Goal: Task Accomplishment & Management: Complete application form

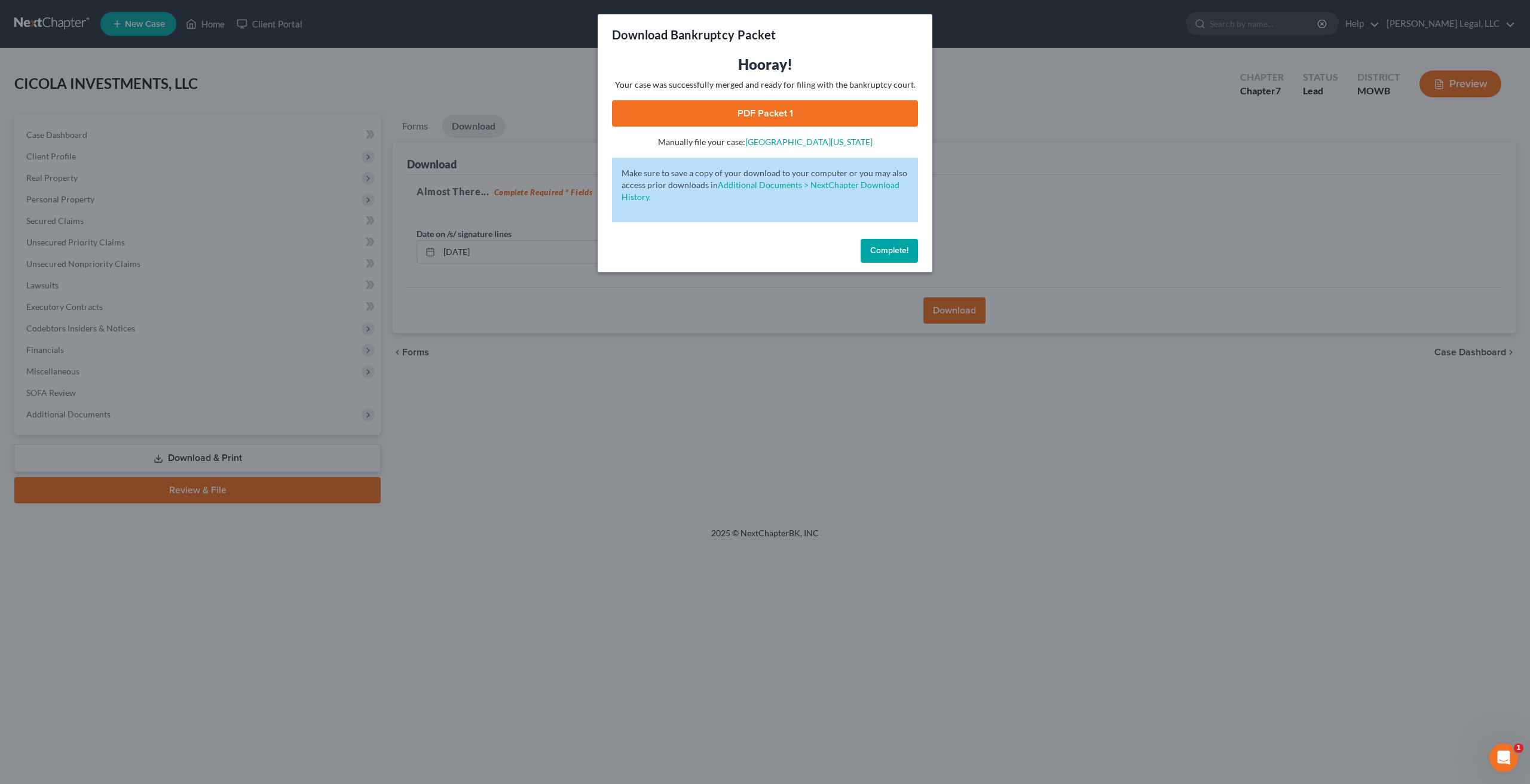
click at [887, 253] on span "Complete!" at bounding box center [889, 250] width 38 height 10
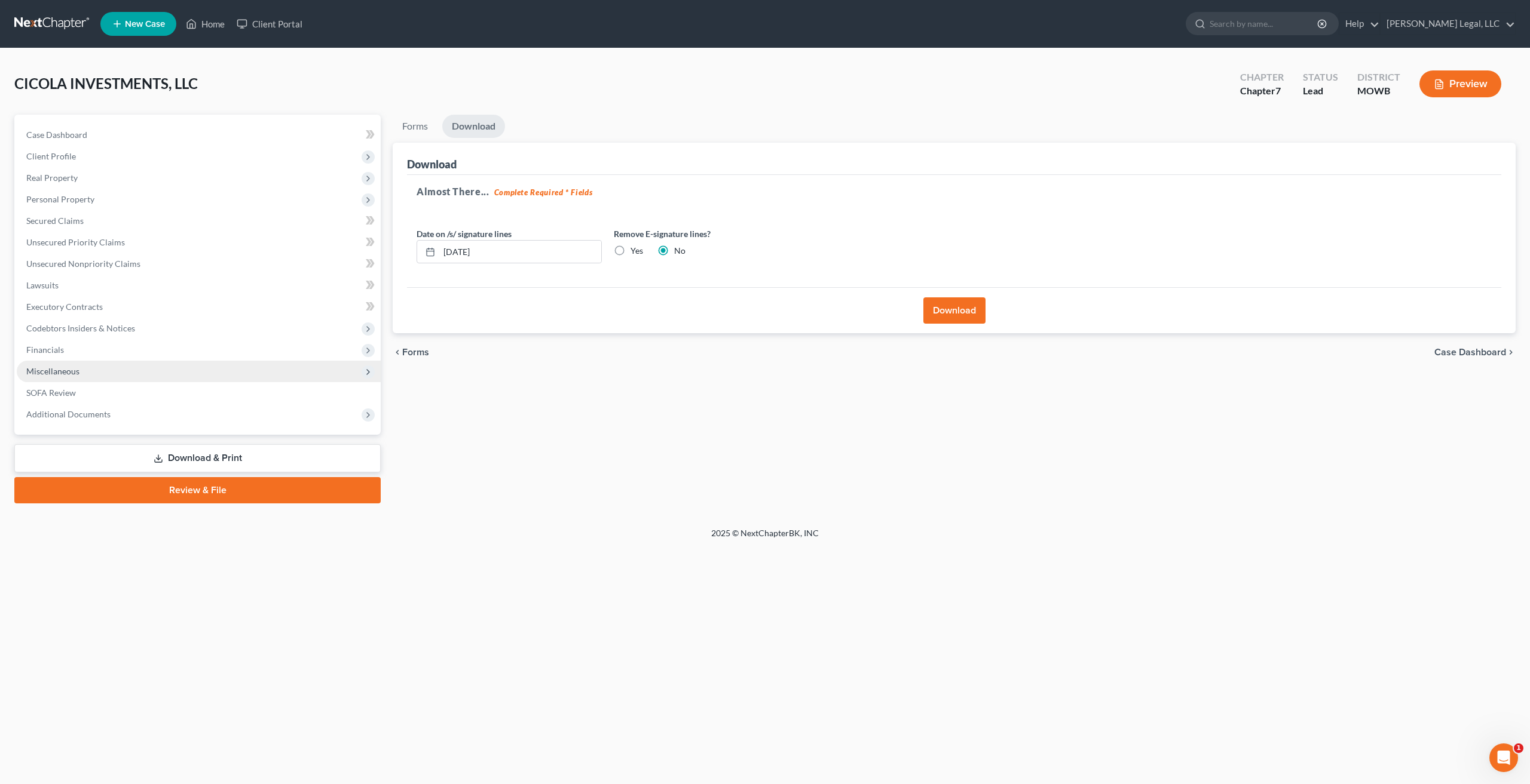
click at [81, 374] on span "Miscellaneous" at bounding box center [199, 372] width 364 height 22
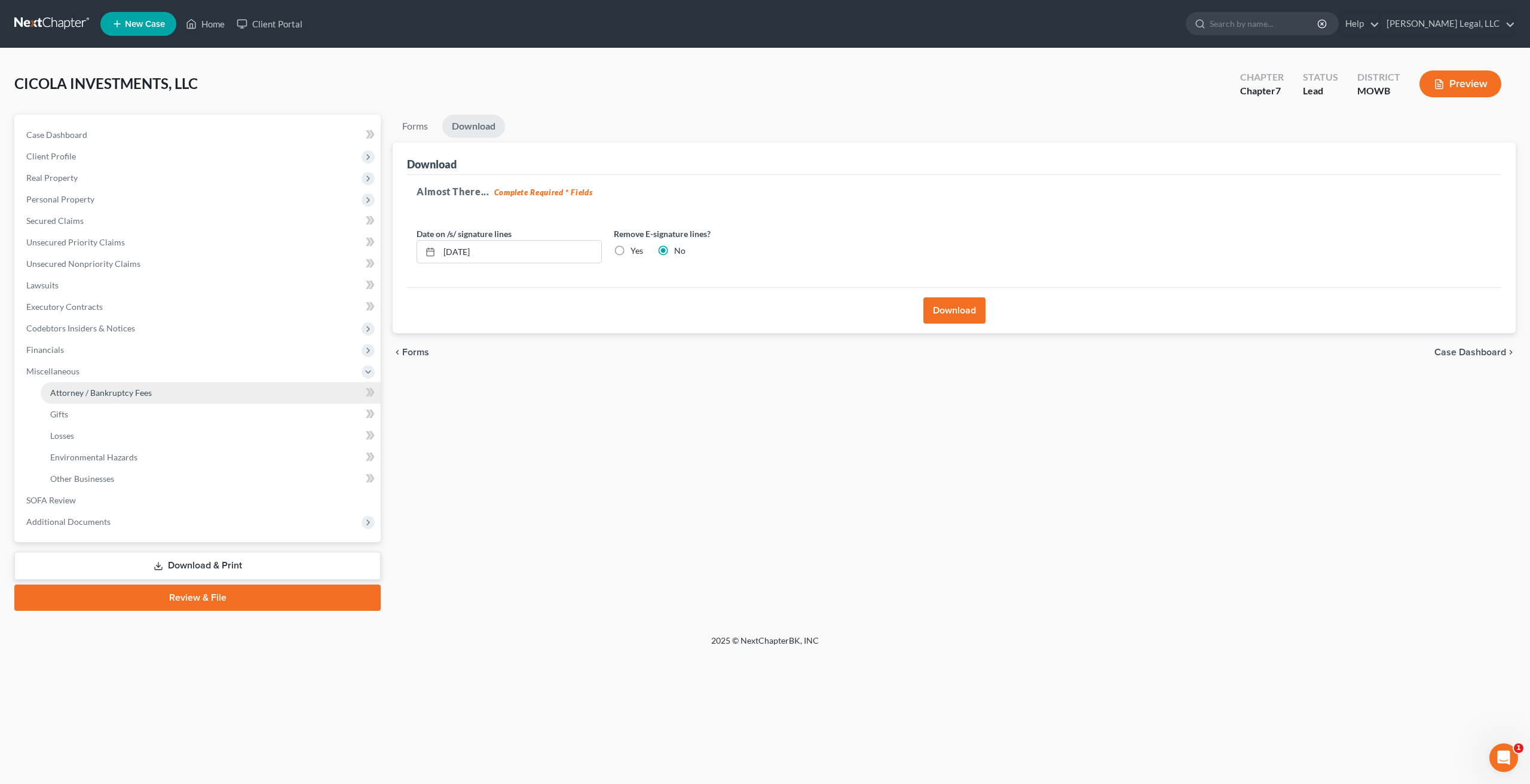
click at [110, 389] on span "Attorney / Bankruptcy Fees" at bounding box center [101, 392] width 102 height 10
select select "3"
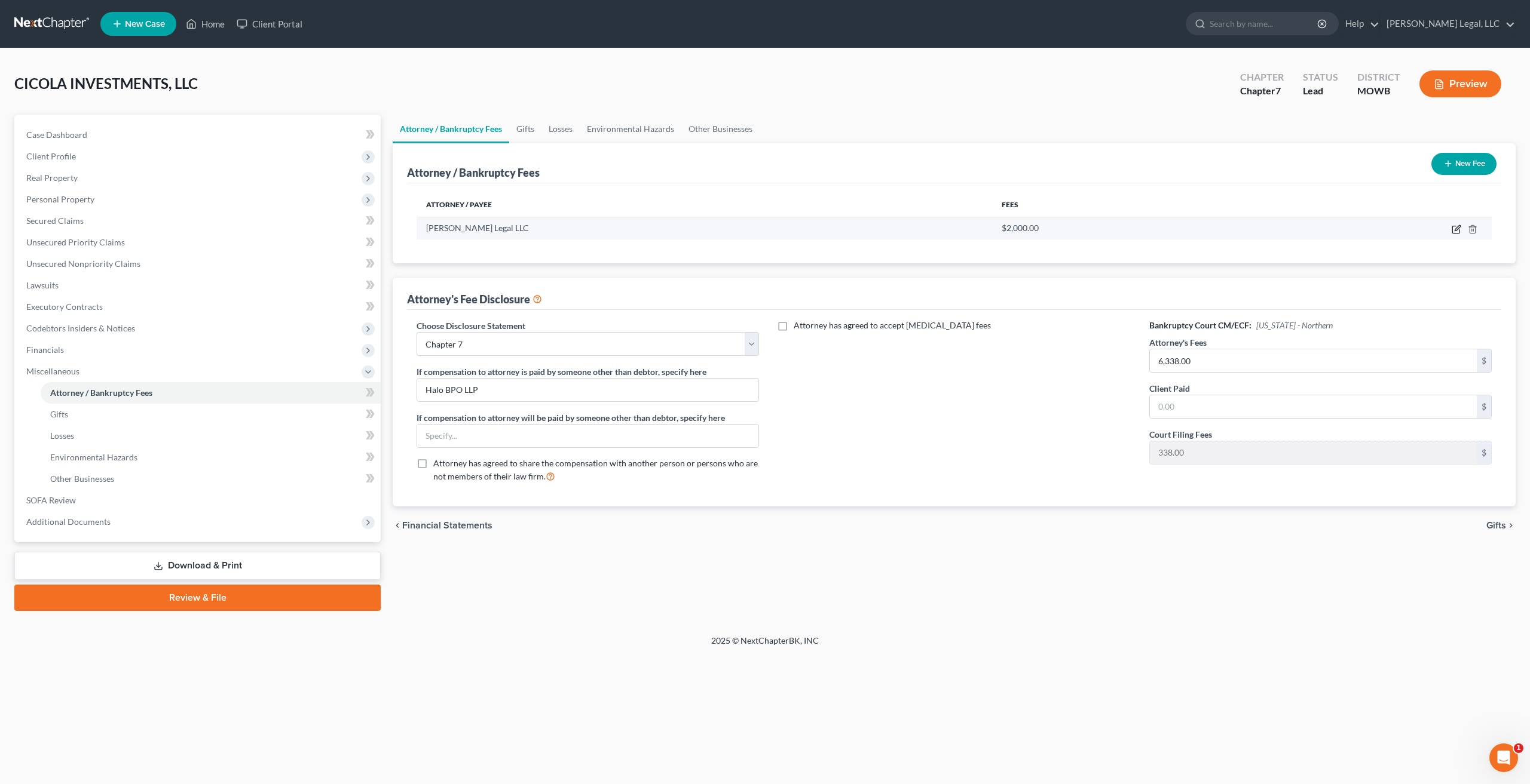
click at [1460, 228] on icon "button" at bounding box center [1456, 230] width 10 height 10
select select "10"
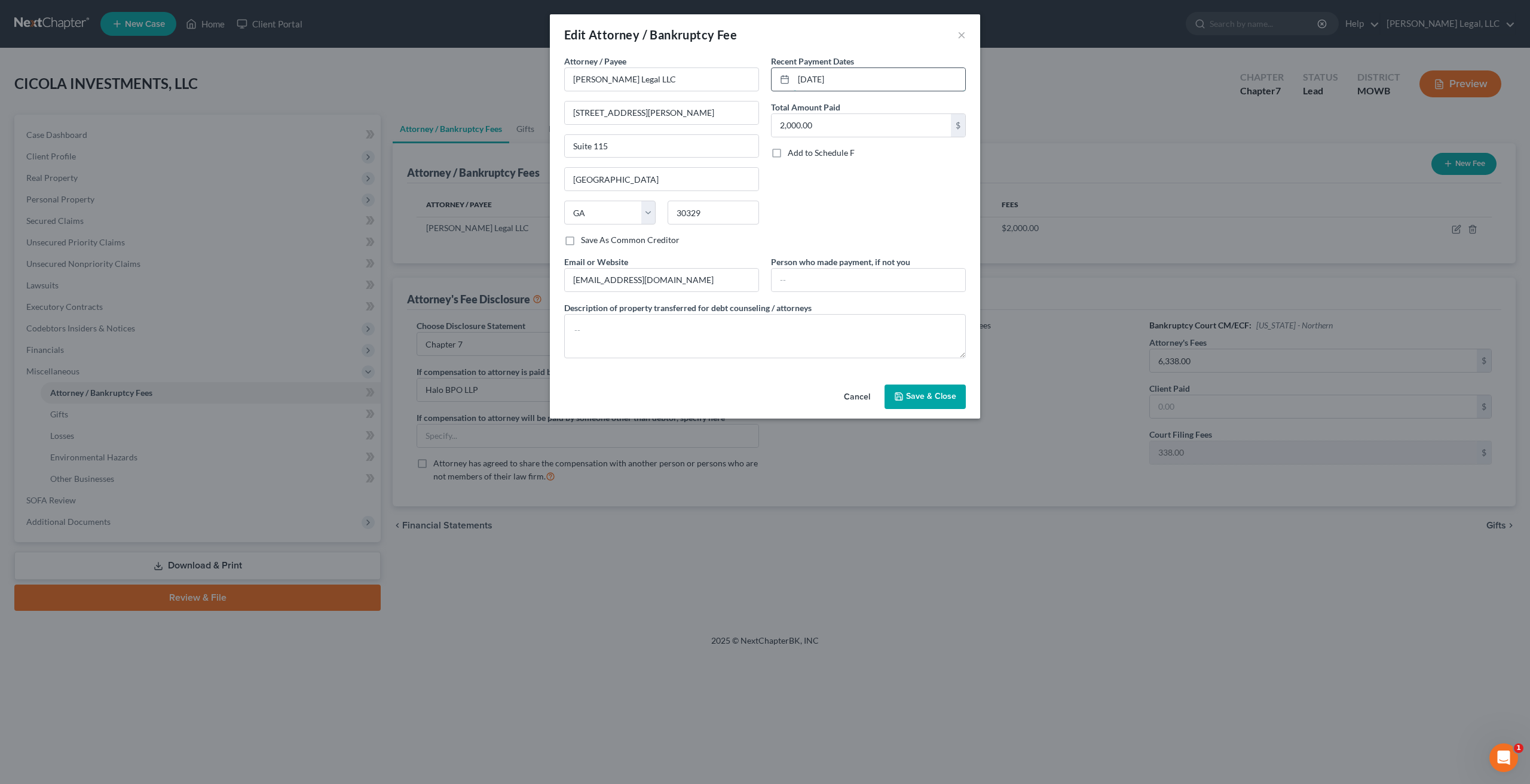
click at [861, 77] on input "[DATE]" at bounding box center [879, 80] width 172 height 23
click at [870, 79] on input "[DATE]" at bounding box center [879, 80] width 172 height 23
drag, startPoint x: 895, startPoint y: 80, endPoint x: 700, endPoint y: 67, distance: 195.4
click at [700, 67] on div "Attorney / Payee * [PERSON_NAME] Legal LLC [STREET_ADDRESS][GEOGRAPHIC_DATA][PE…" at bounding box center [765, 212] width 414 height 313
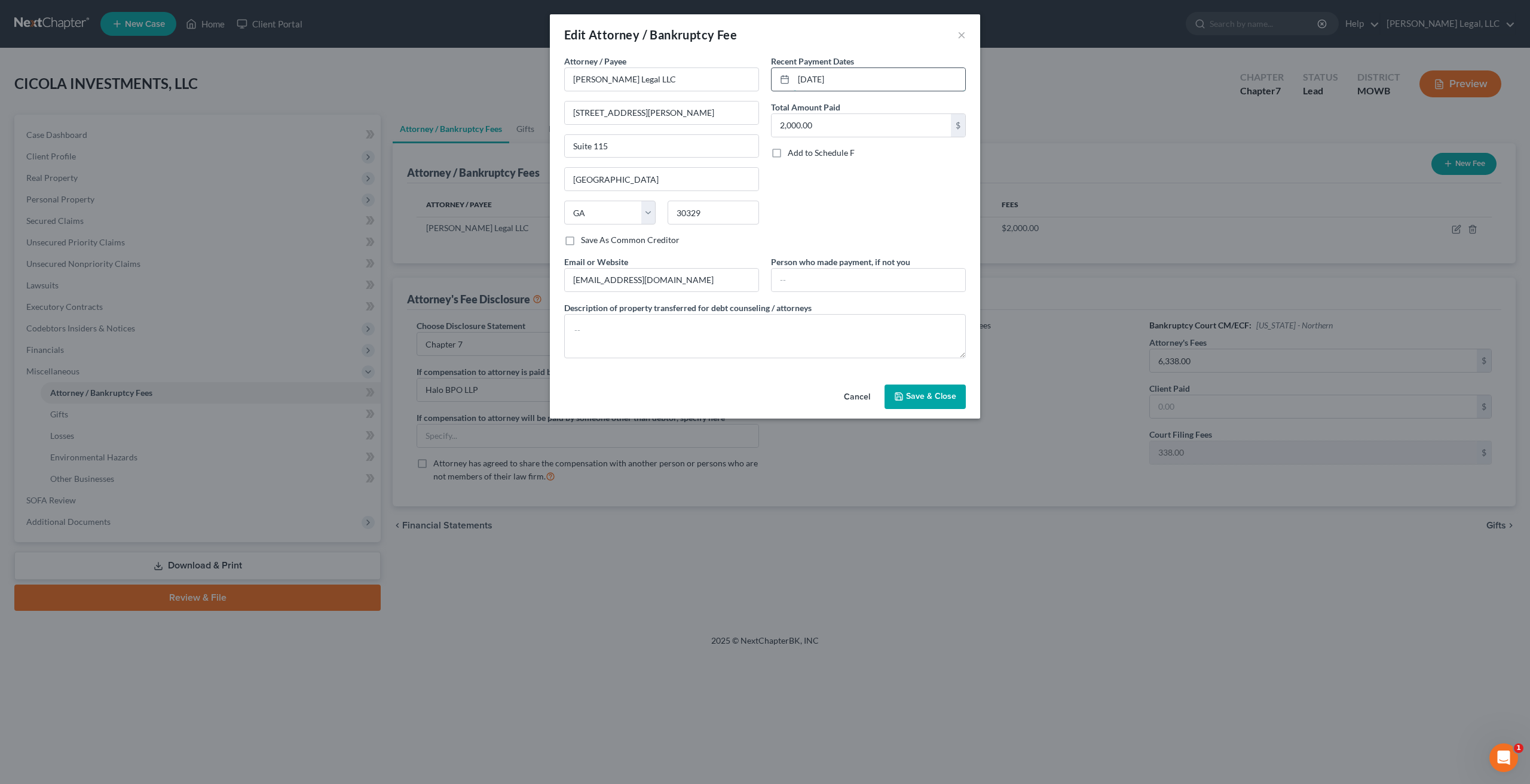
click at [870, 80] on input "[DATE]" at bounding box center [879, 80] width 172 height 23
type input "8/2025"
type input "6,338"
click at [602, 337] on textarea at bounding box center [765, 336] width 402 height 44
type textarea "$6,000.00 attorney fees and $338.00 filing fees"
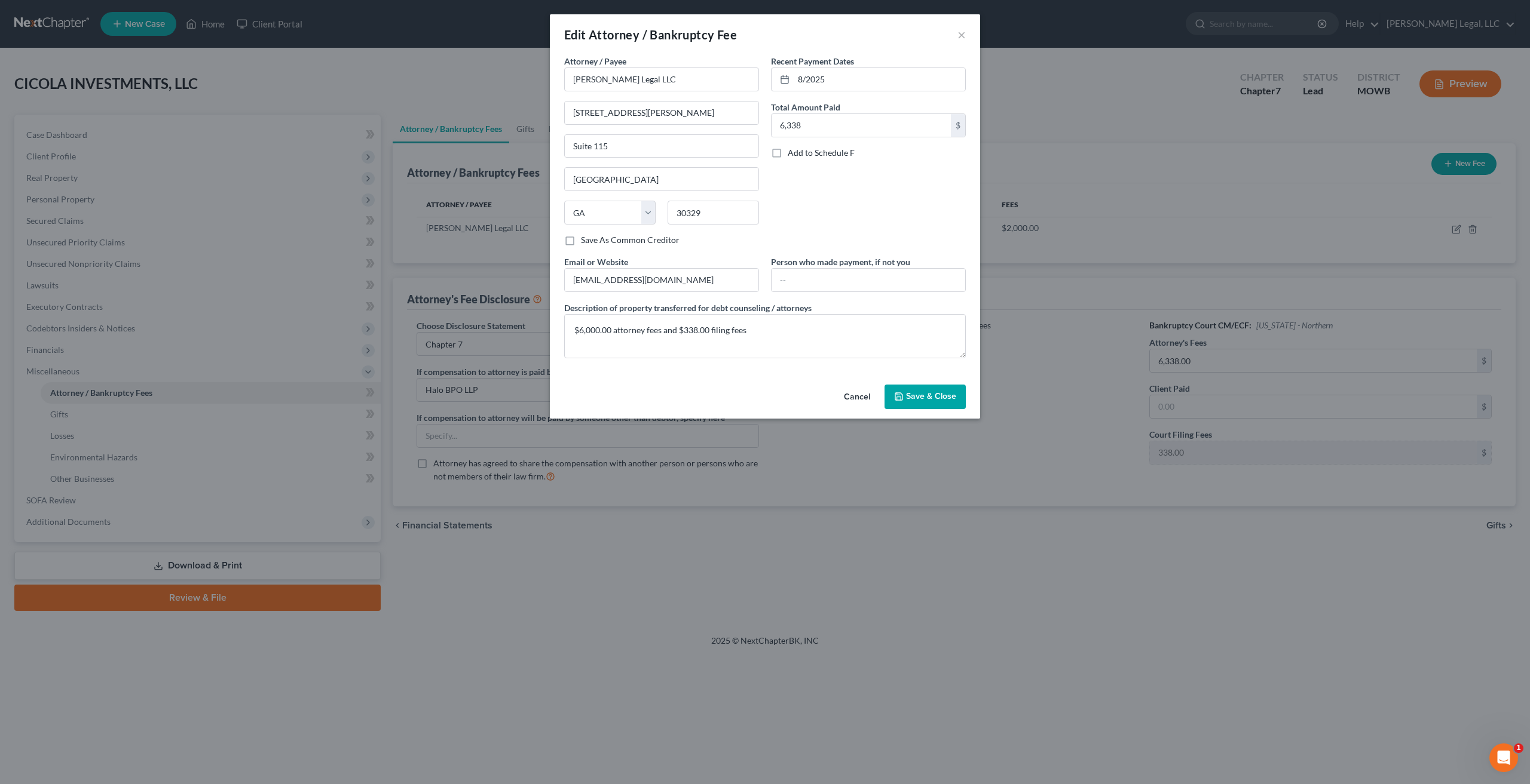
click at [924, 404] on button "Save & Close" at bounding box center [925, 397] width 81 height 25
